Goal: Information Seeking & Learning: Learn about a topic

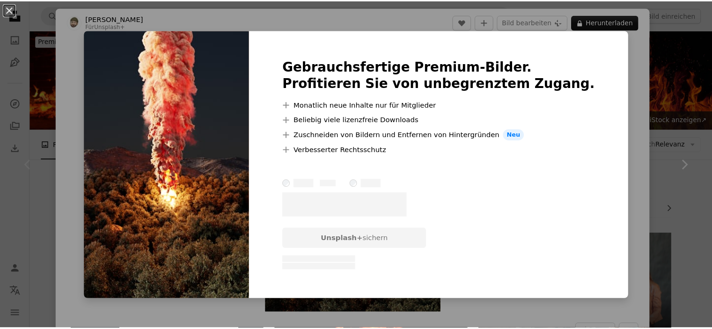
scroll to position [225, 0]
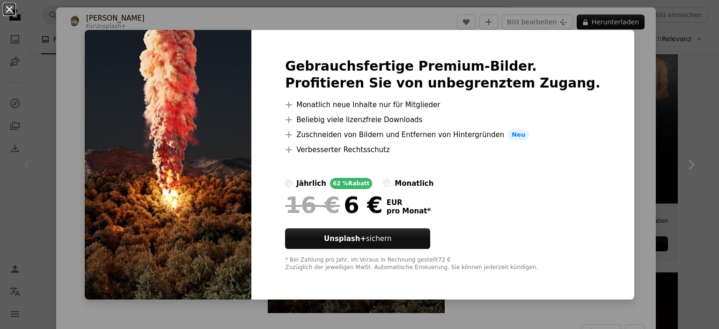
click at [7, 11] on button "An X shape" at bounding box center [9, 9] width 11 height 11
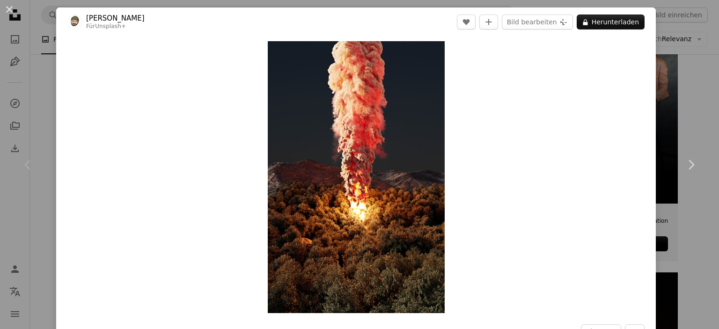
click at [35, 39] on div "An X shape Chevron left Chevron right [PERSON_NAME] C Für Unsplash+ A heart A p…" at bounding box center [359, 164] width 719 height 329
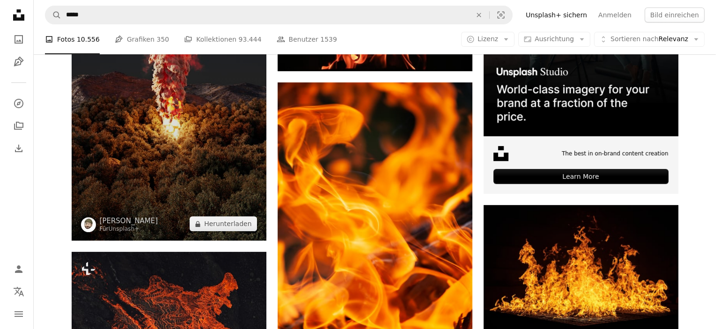
scroll to position [292, 0]
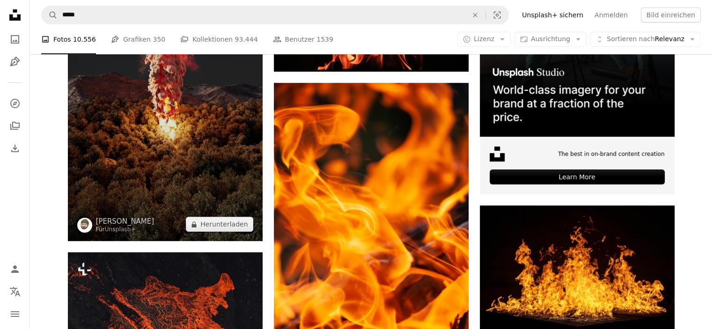
click at [156, 166] on img at bounding box center [165, 91] width 195 height 299
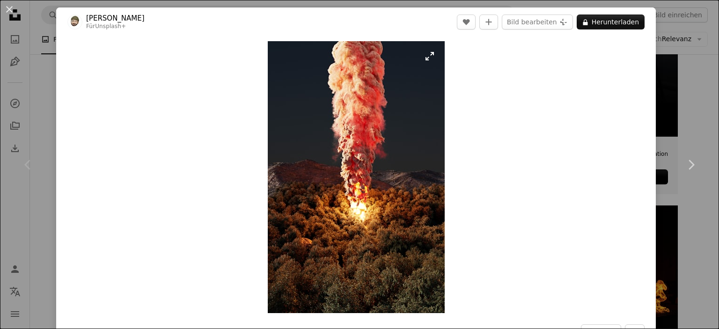
click at [322, 189] on img "Dieses Bild heranzoomen" at bounding box center [356, 177] width 177 height 272
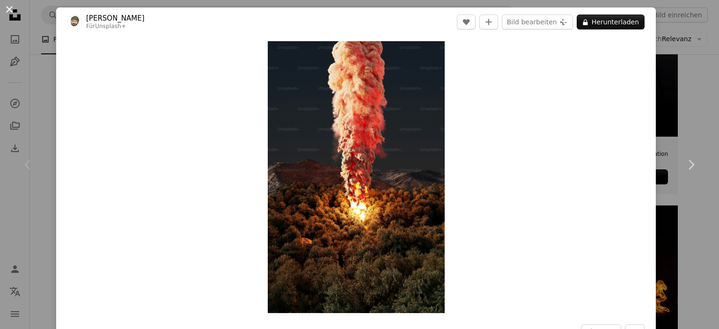
click at [10, 15] on button "An X shape" at bounding box center [9, 9] width 11 height 11
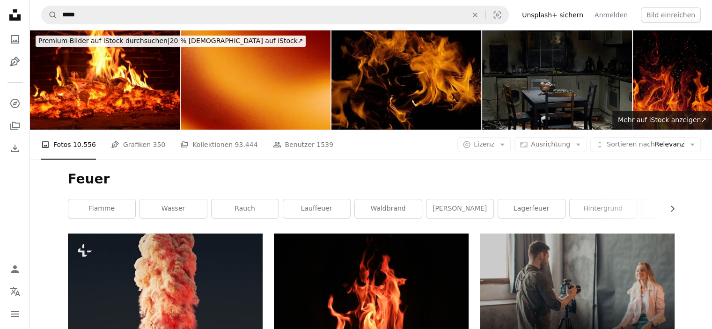
click at [544, 98] on img at bounding box center [557, 80] width 150 height 100
click at [12, 12] on icon "Unsplash logo Unsplash-Startseite" at bounding box center [15, 15] width 19 height 19
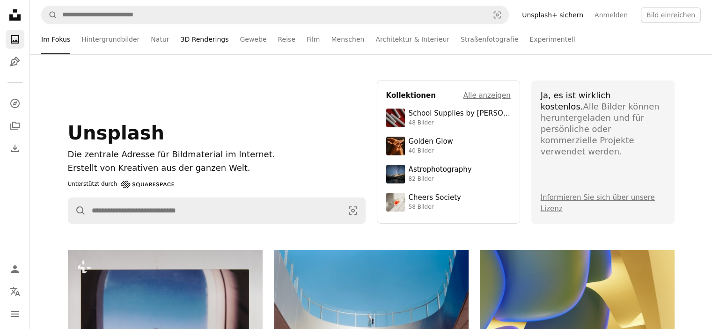
click at [201, 39] on link "3D Renderings" at bounding box center [204, 39] width 48 height 30
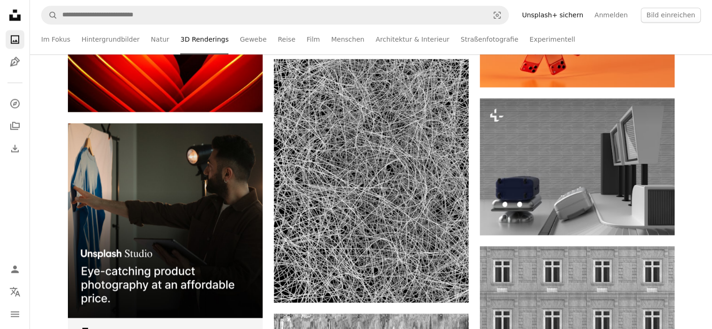
scroll to position [1650, 0]
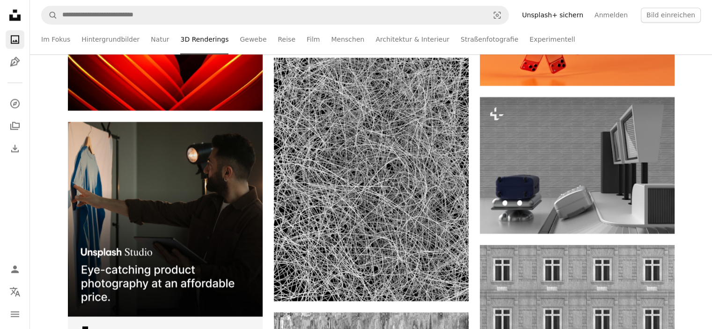
click at [15, 16] on icon "Unsplash logo Unsplash-Startseite" at bounding box center [15, 15] width 19 height 19
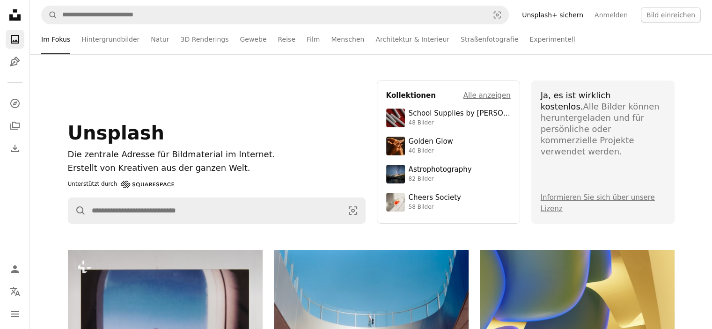
drag, startPoint x: 694, startPoint y: 1, endPoint x: 690, endPoint y: 170, distance: 168.6
click at [690, 170] on div "Unsplash Die zentrale Adresse für Bildmaterial im Internet. Erstellt von Kreati…" at bounding box center [371, 152] width 682 height 143
